Goal: Browse casually

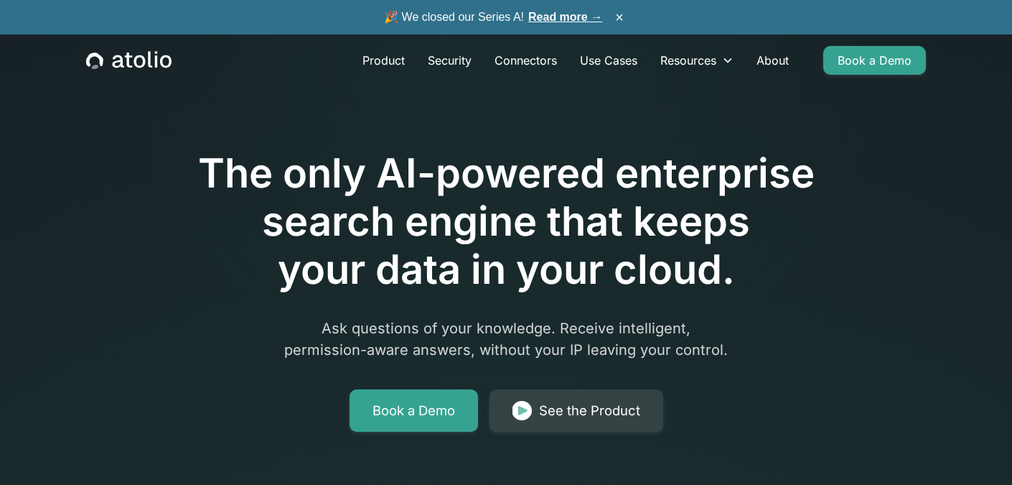
click at [157, 60] on icon "home" at bounding box center [128, 60] width 85 height 19
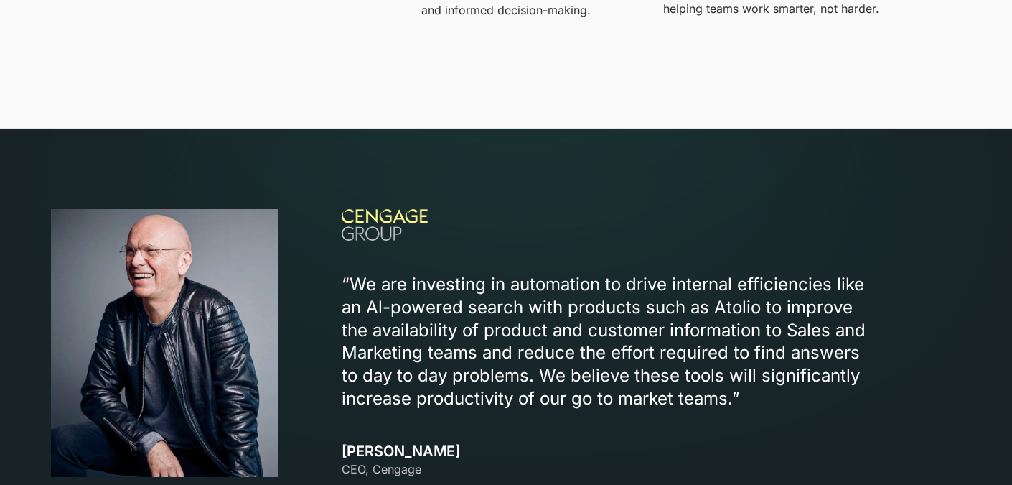
scroll to position [1572, 0]
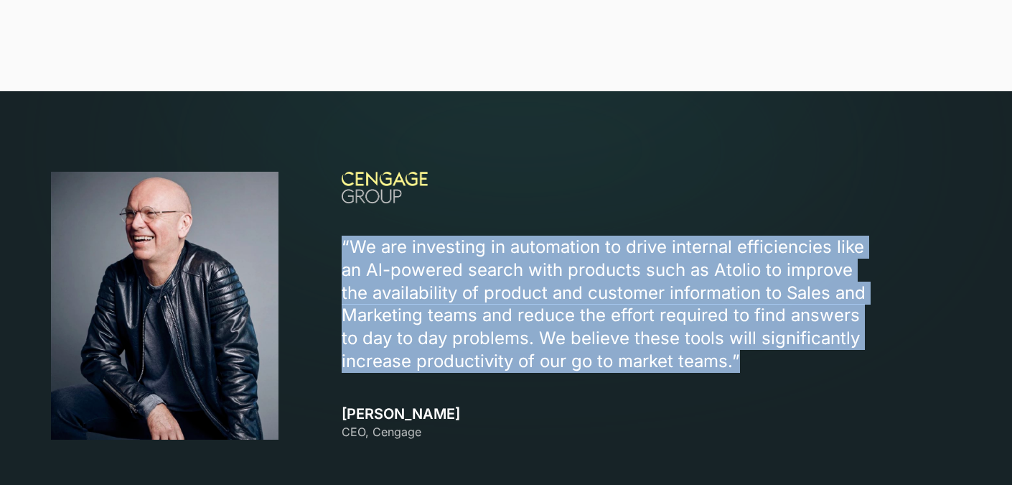
drag, startPoint x: 748, startPoint y: 362, endPoint x: 757, endPoint y: 222, distance: 140.2
click at [757, 222] on div "“We are investing in automation to drive internal efficiencies like an Al-power…" at bounding box center [652, 306] width 620 height 268
copy p "“We are investing in automation to drive internal efficiencies like an Al-power…"
